Goal: Find specific page/section: Find specific page/section

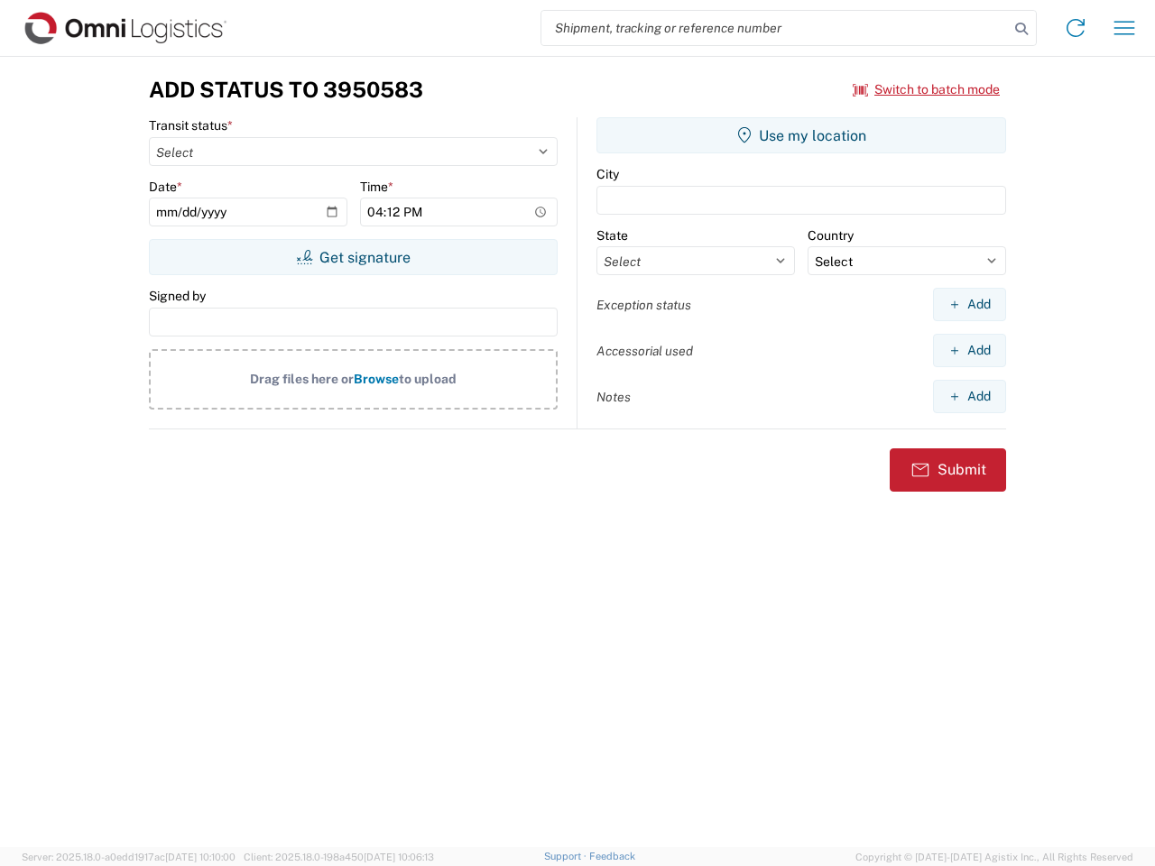
click at [775, 28] on input "search" at bounding box center [774, 28] width 467 height 34
click at [1022, 29] on icon at bounding box center [1021, 28] width 25 height 25
click at [1076, 28] on icon at bounding box center [1075, 28] width 29 height 29
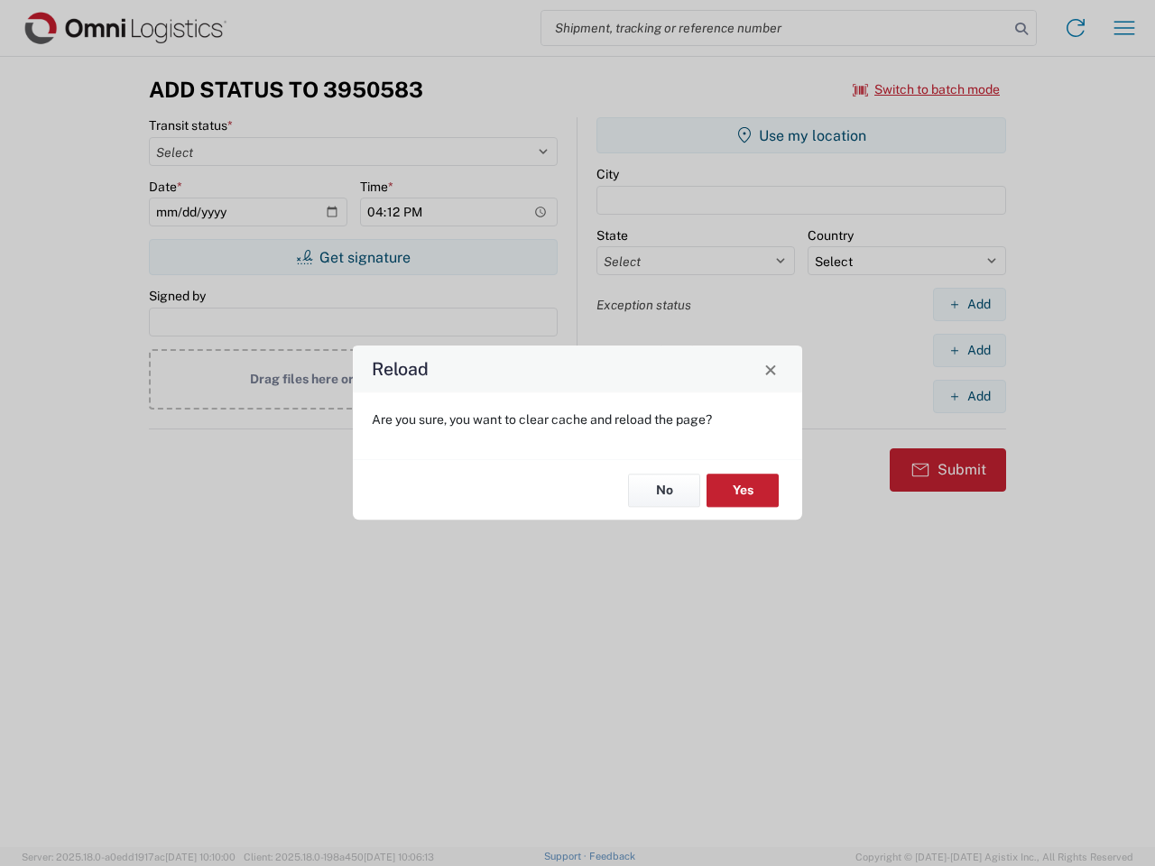
click at [1124, 28] on div "Reload Are you sure, you want to clear cache and reload the page? No Yes" at bounding box center [577, 433] width 1155 height 866
click at [927, 89] on div "Reload Are you sure, you want to clear cache and reload the page? No Yes" at bounding box center [577, 433] width 1155 height 866
click at [353, 257] on div "Reload Are you sure, you want to clear cache and reload the page? No Yes" at bounding box center [577, 433] width 1155 height 866
click at [801, 135] on div "Reload Are you sure, you want to clear cache and reload the page? No Yes" at bounding box center [577, 433] width 1155 height 866
click at [969, 304] on div "Reload Are you sure, you want to clear cache and reload the page? No Yes" at bounding box center [577, 433] width 1155 height 866
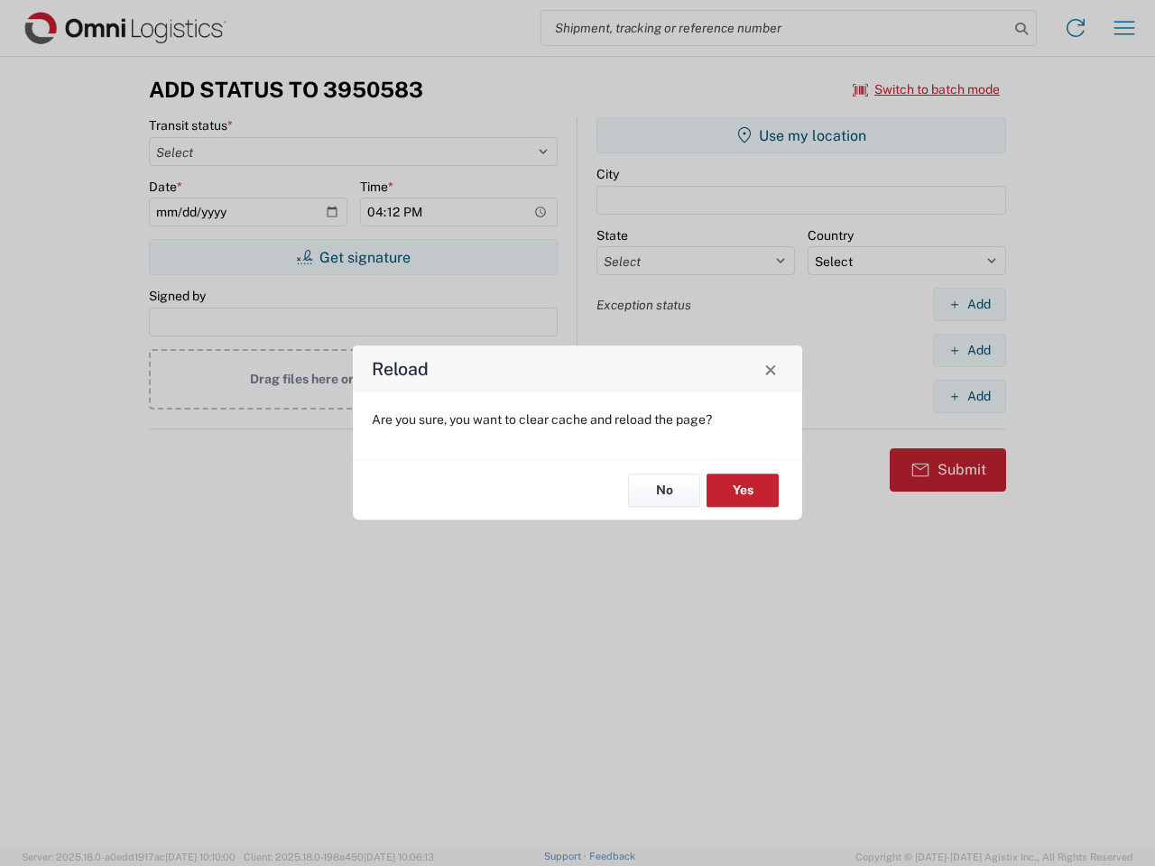
click at [969, 350] on div "Reload Are you sure, you want to clear cache and reload the page? No Yes" at bounding box center [577, 433] width 1155 height 866
click at [969, 396] on div "Reload Are you sure, you want to clear cache and reload the page? No Yes" at bounding box center [577, 433] width 1155 height 866
